Goal: Find specific page/section: Find specific page/section

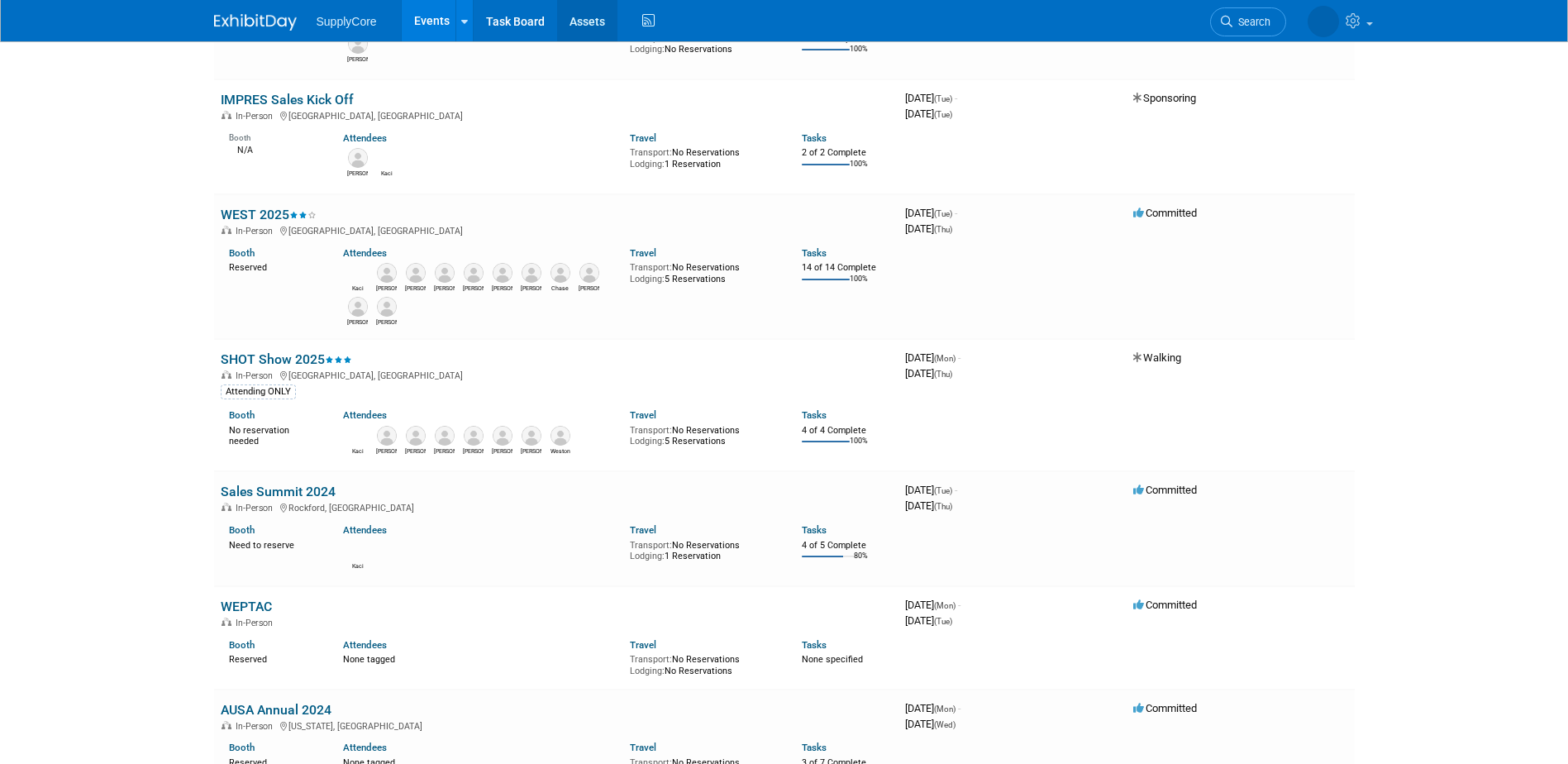
scroll to position [2479, 0]
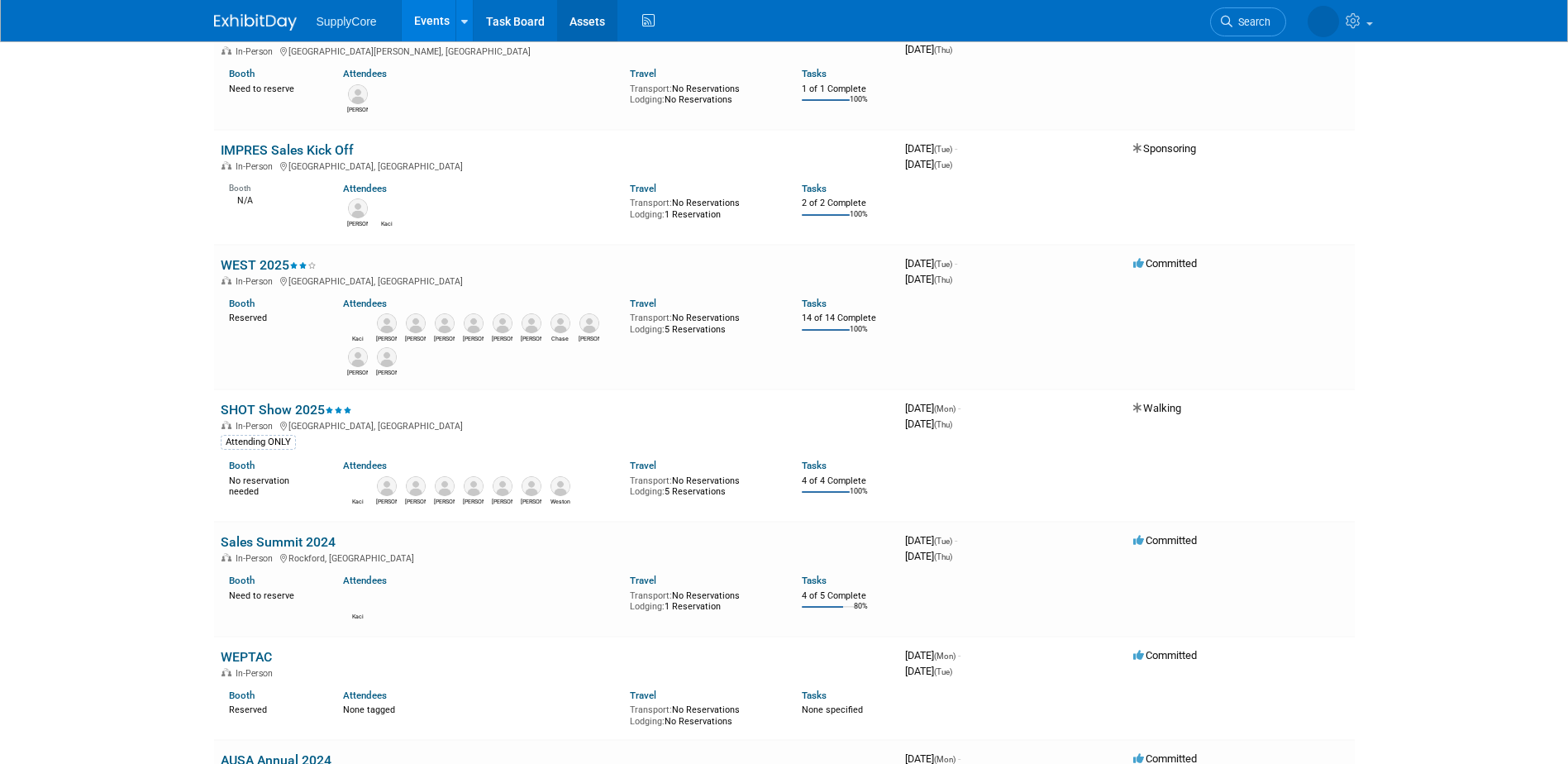
drag, startPoint x: 592, startPoint y: 24, endPoint x: 628, endPoint y: 140, distance: 121.5
click at [592, 24] on link "Assets" at bounding box center [587, 20] width 60 height 41
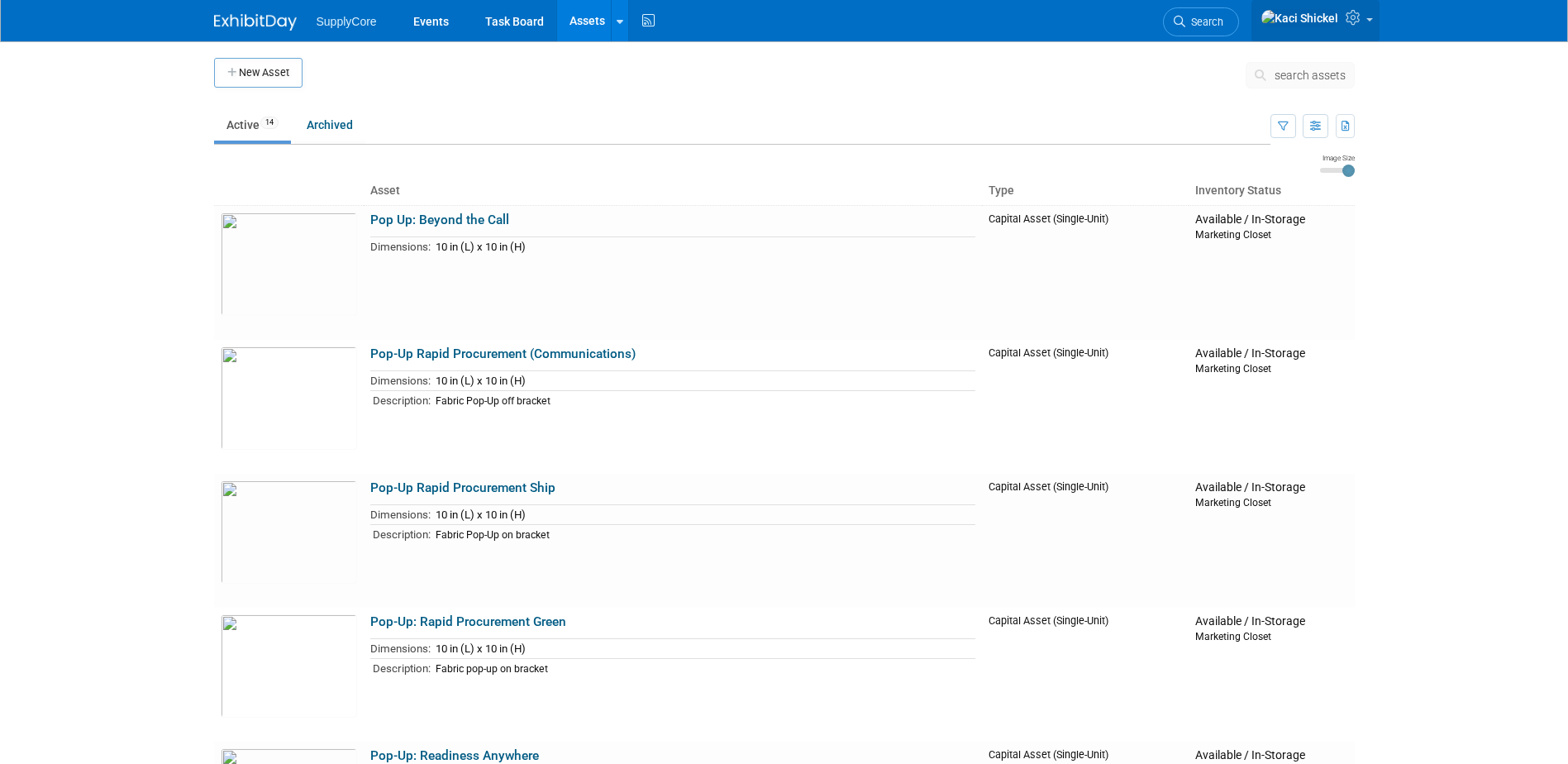
click at [1362, 14] on icon at bounding box center [1355, 17] width 19 height 15
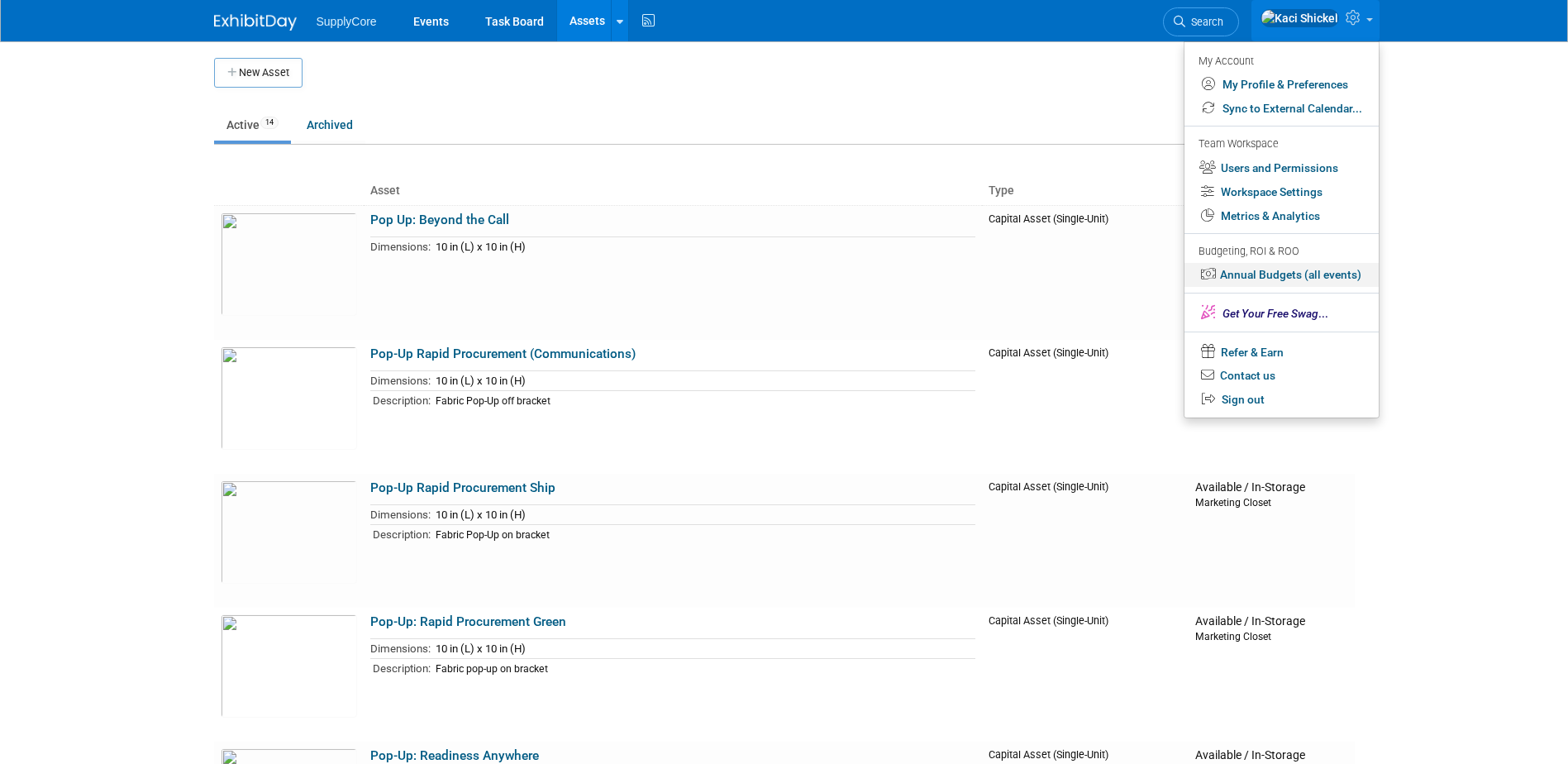
click at [1276, 273] on link "Annual Budgets (all events)" at bounding box center [1281, 274] width 194 height 24
